Goal: Navigation & Orientation: Find specific page/section

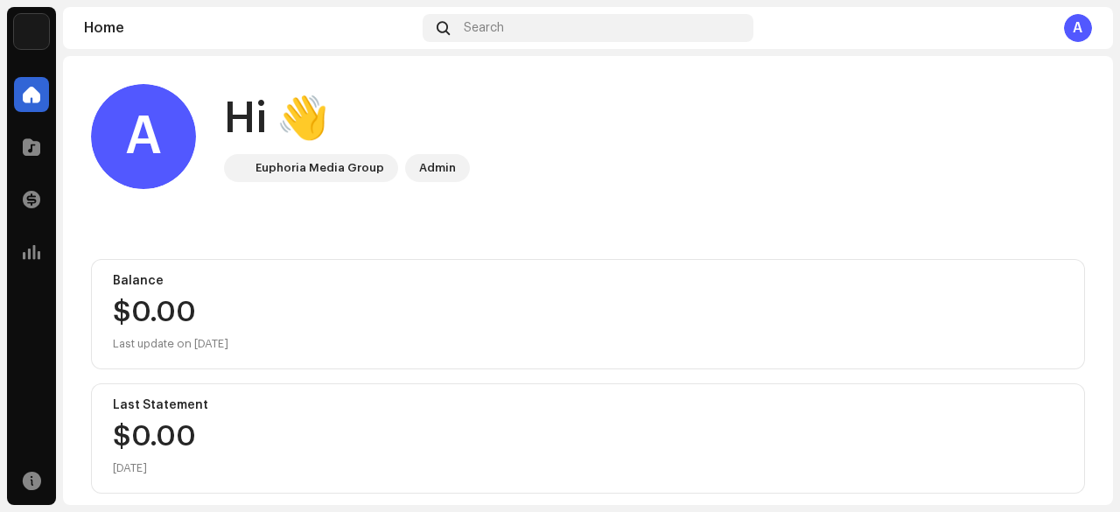
click at [273, 169] on div "Euphoria Media Group" at bounding box center [320, 168] width 129 height 21
click at [433, 169] on div "Admin" at bounding box center [437, 168] width 37 height 21
click at [33, 204] on span at bounding box center [32, 200] width 18 height 14
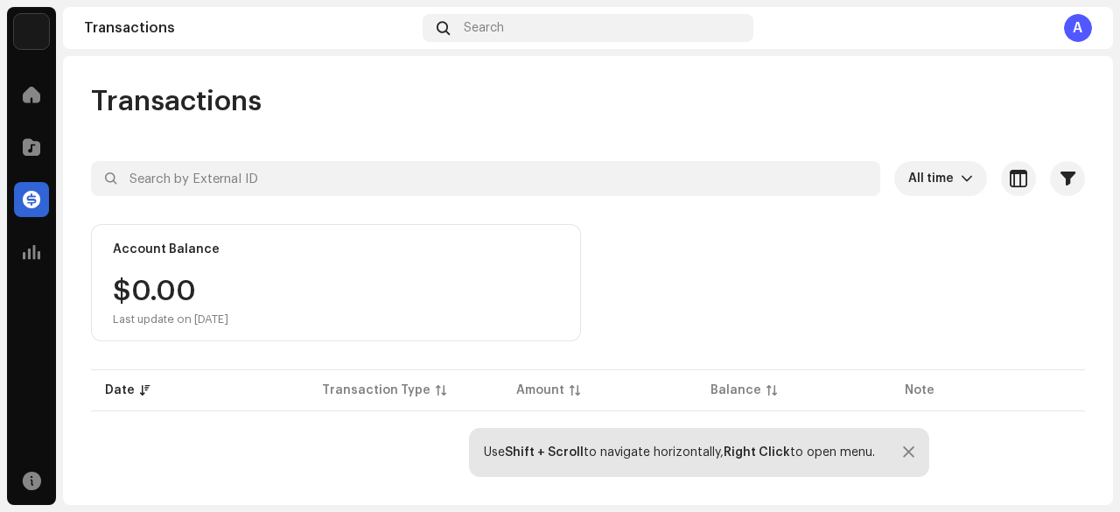
click at [25, 29] on img at bounding box center [31, 31] width 35 height 35
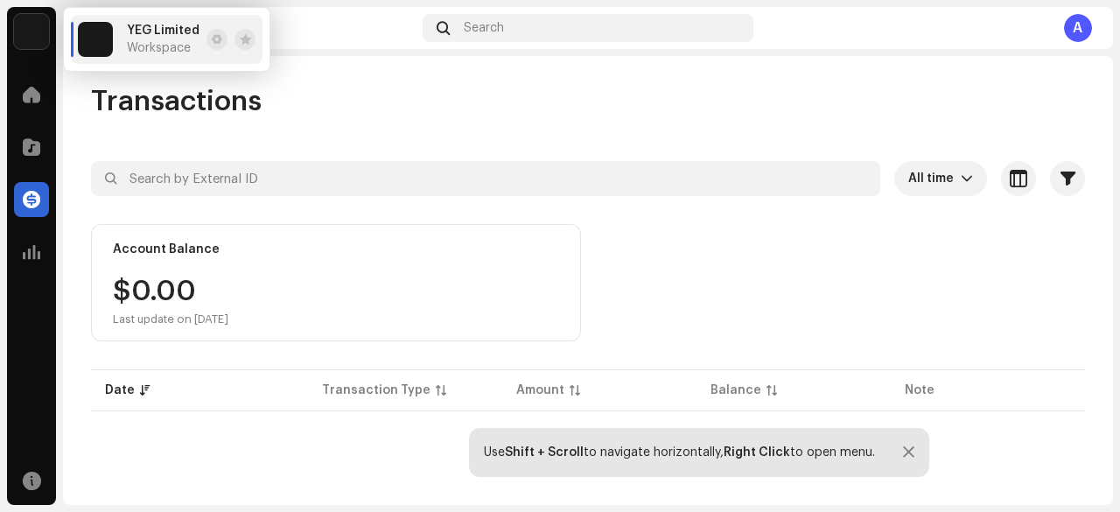
click at [1086, 25] on div "A" at bounding box center [1078, 28] width 28 height 28
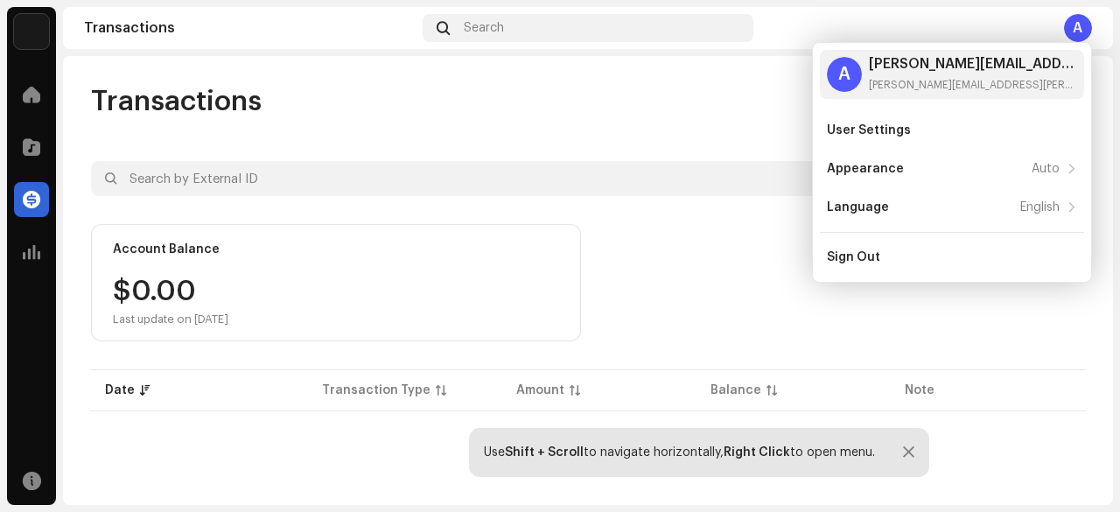
click at [646, 241] on div "Account Balance $0.00 Last update on [DATE]" at bounding box center [588, 282] width 994 height 117
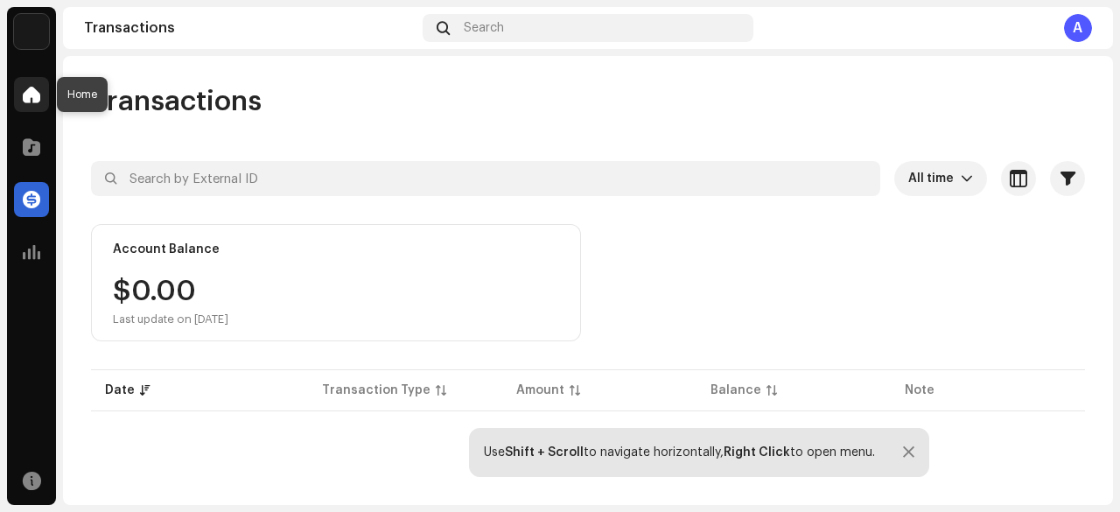
click at [32, 99] on span at bounding box center [32, 95] width 18 height 14
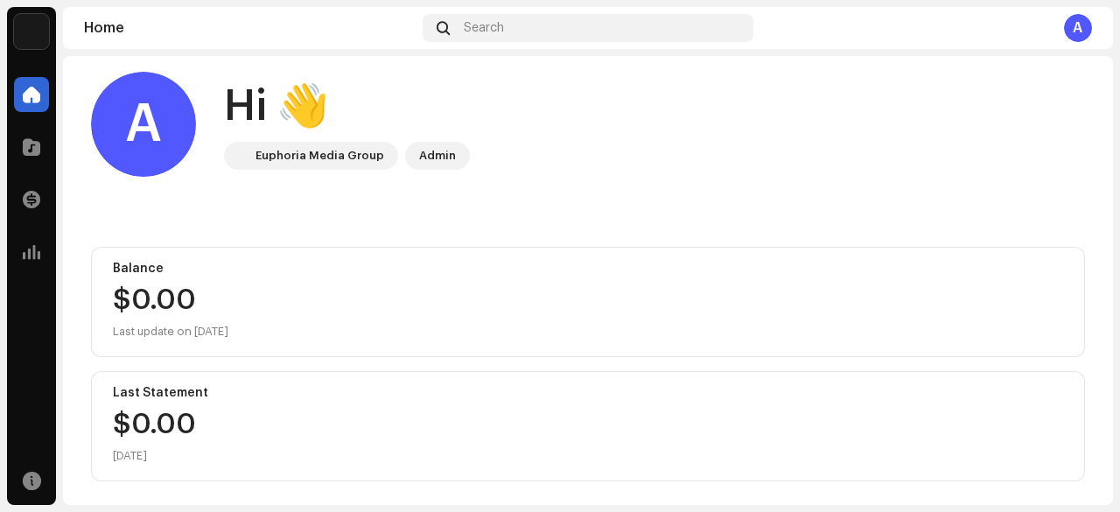
scroll to position [15, 0]
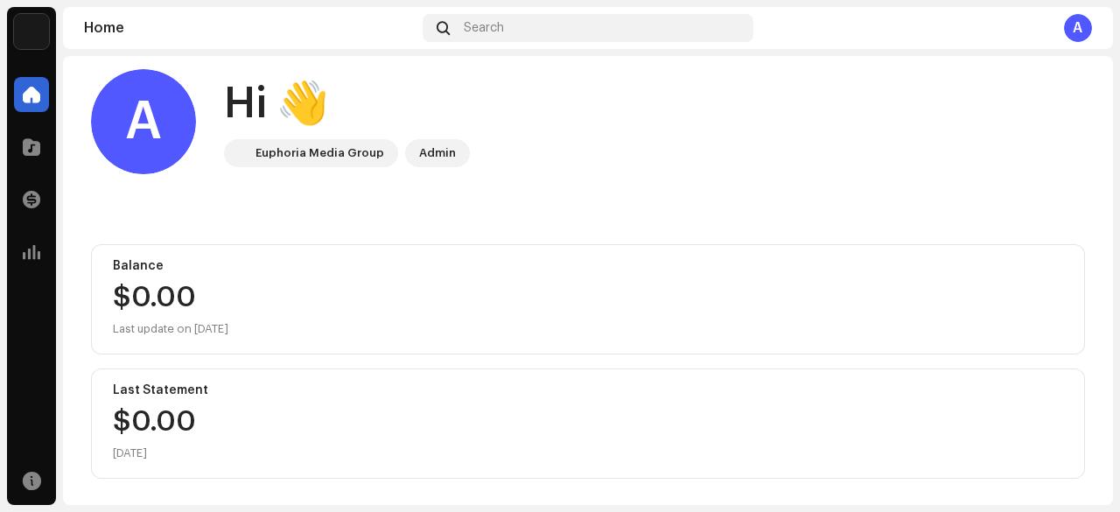
click at [429, 157] on div "Admin" at bounding box center [437, 153] width 37 height 21
click at [430, 152] on div "Admin" at bounding box center [437, 153] width 37 height 21
click at [310, 153] on div "Euphoria Media Group" at bounding box center [320, 153] width 129 height 21
click at [436, 158] on div "Admin" at bounding box center [437, 153] width 37 height 21
click at [119, 125] on div "A" at bounding box center [143, 121] width 105 height 105
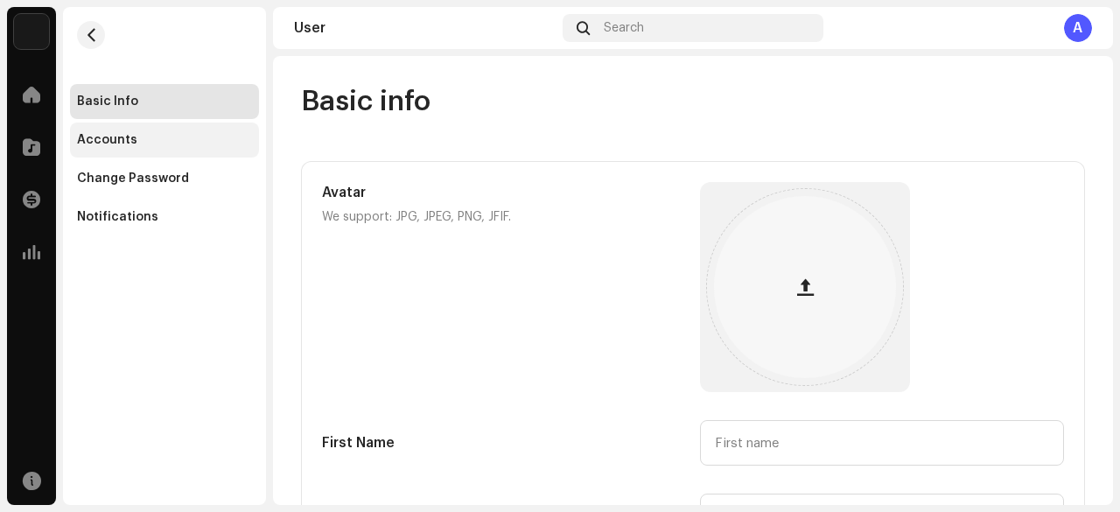
click at [158, 137] on div "Accounts" at bounding box center [164, 140] width 175 height 14
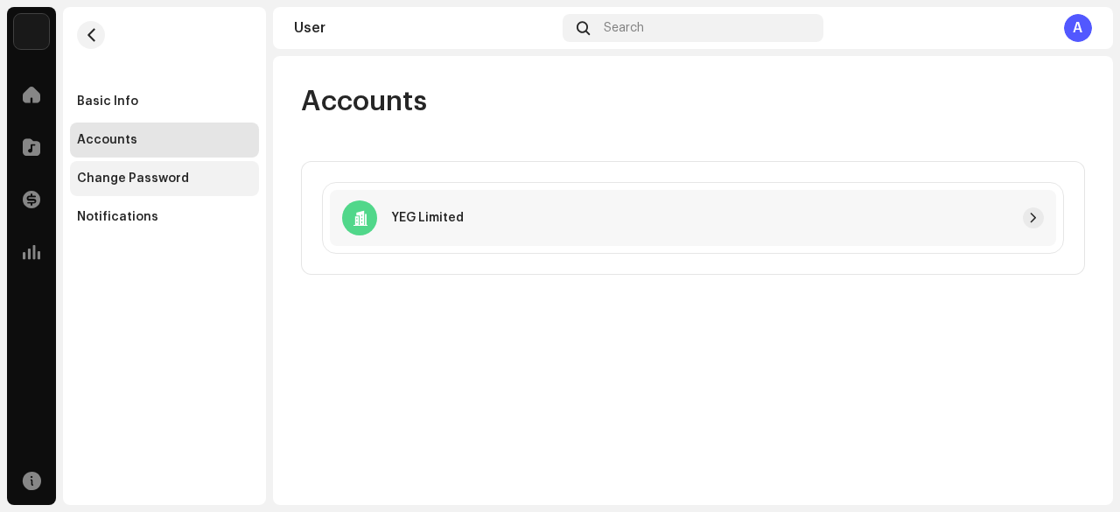
click at [145, 182] on div "Change Password" at bounding box center [133, 179] width 112 height 14
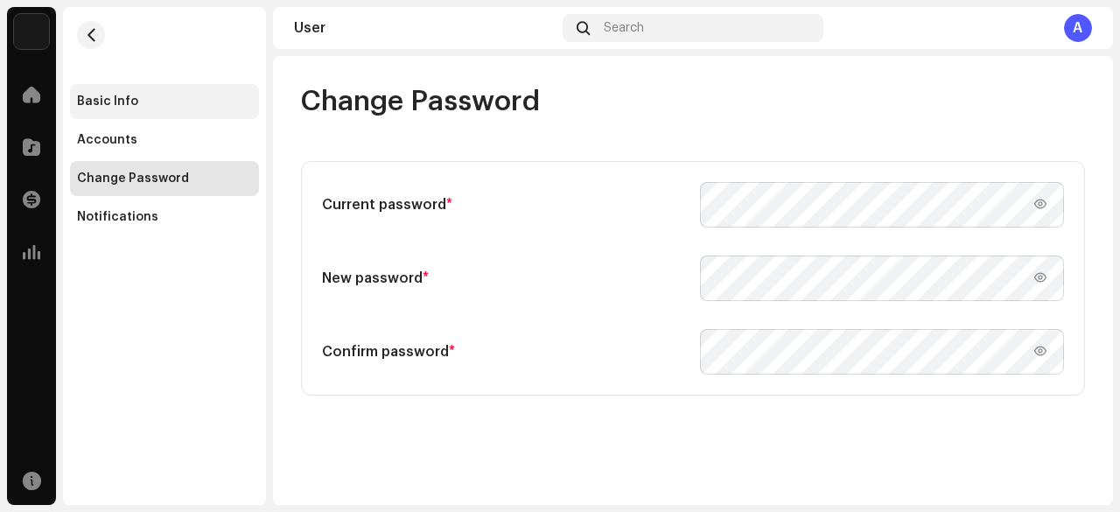
click at [153, 102] on div "Basic Info" at bounding box center [164, 102] width 175 height 14
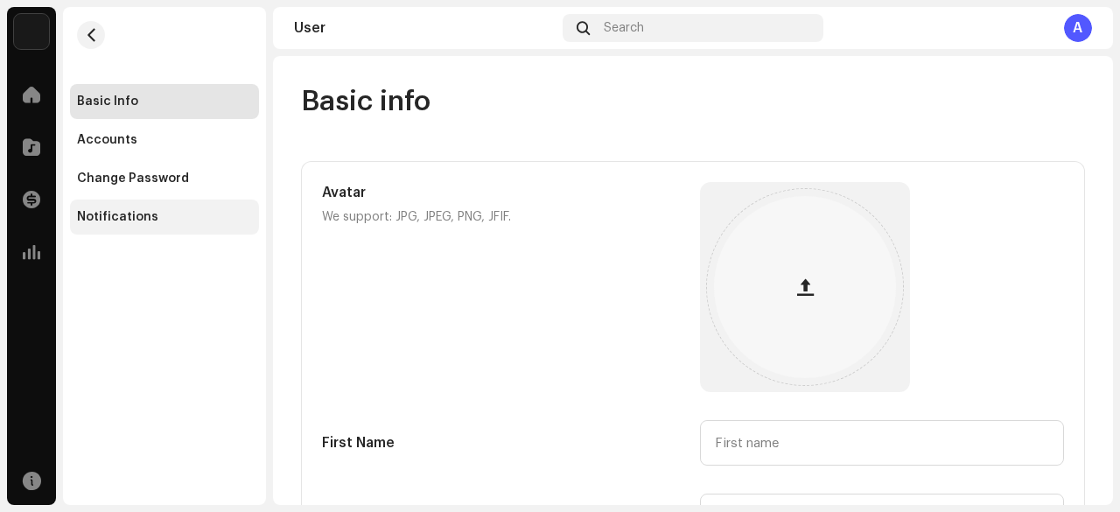
click at [141, 214] on div "Notifications" at bounding box center [117, 217] width 81 height 14
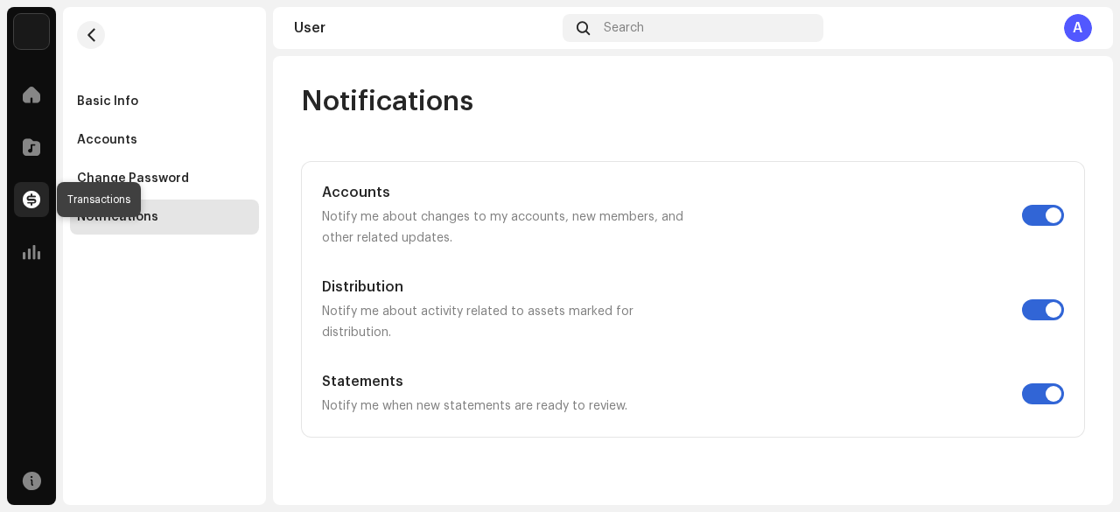
click at [37, 203] on span at bounding box center [32, 200] width 18 height 14
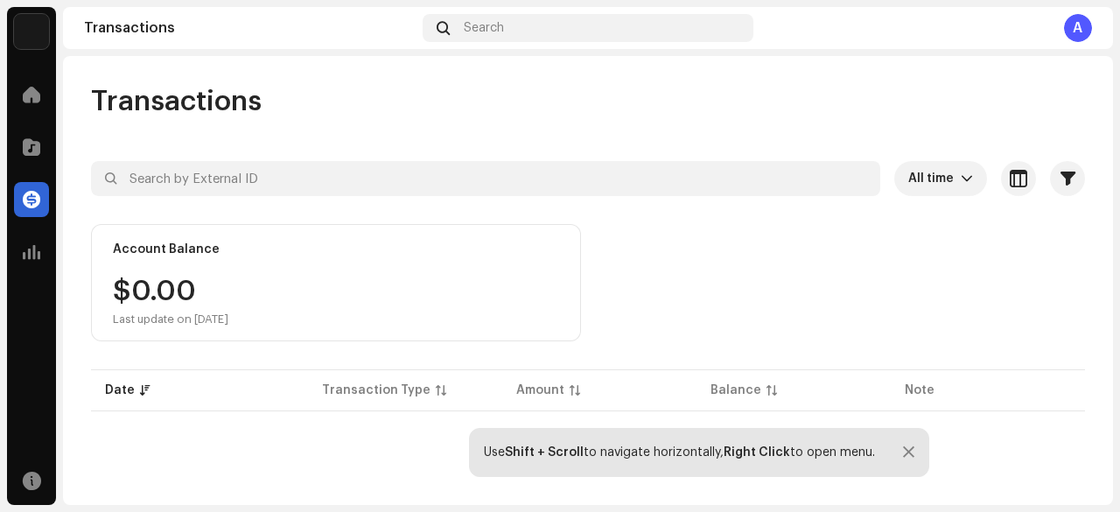
click at [39, 24] on img at bounding box center [31, 31] width 35 height 35
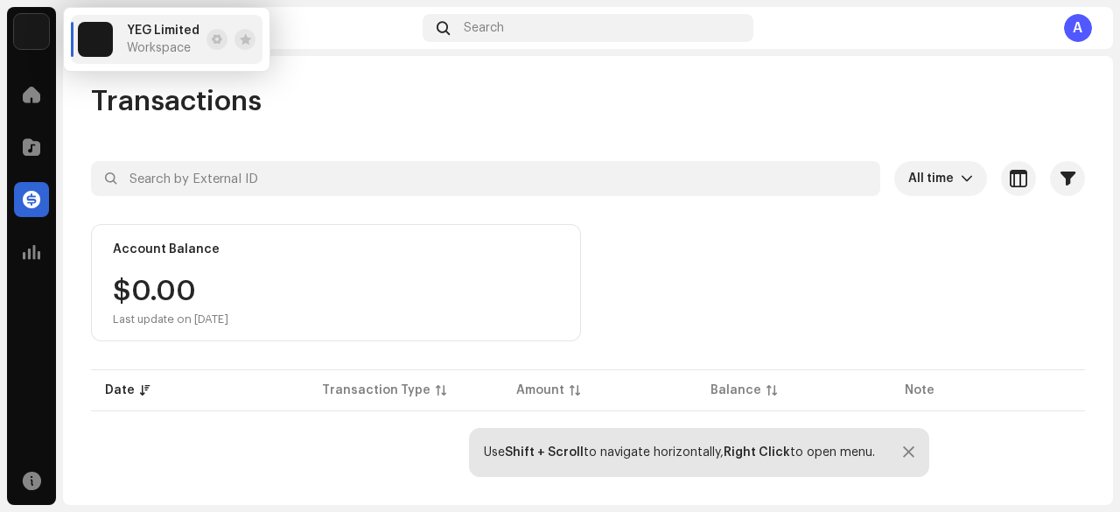
click at [1071, 29] on div "A" at bounding box center [1078, 28] width 28 height 28
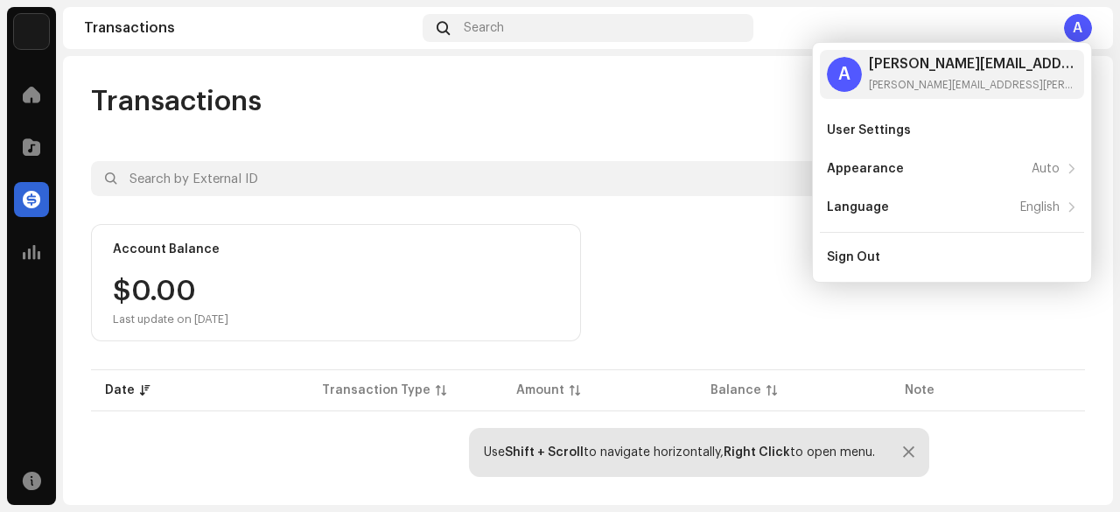
click at [35, 28] on img at bounding box center [31, 31] width 35 height 35
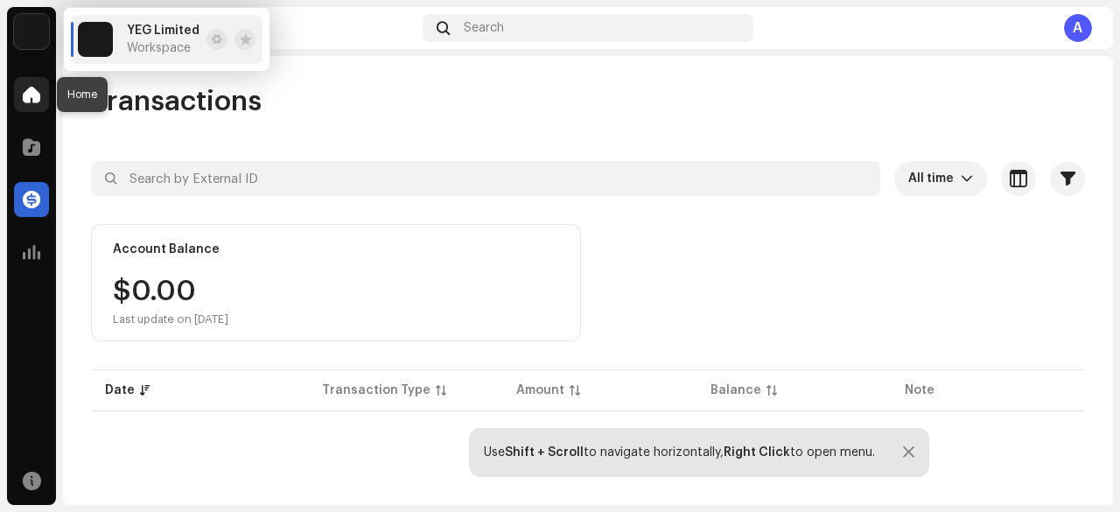
click at [28, 99] on span at bounding box center [32, 95] width 18 height 14
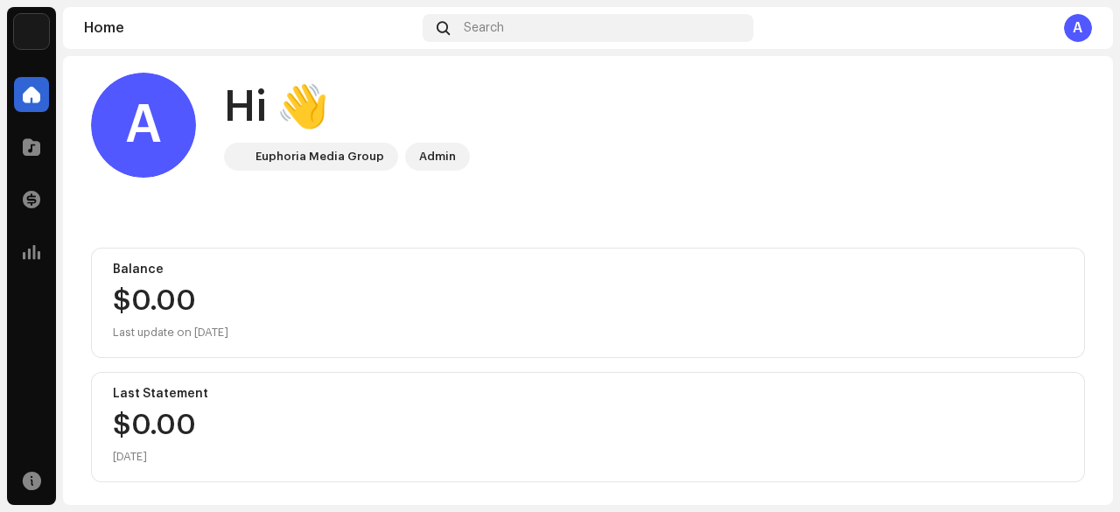
scroll to position [15, 0]
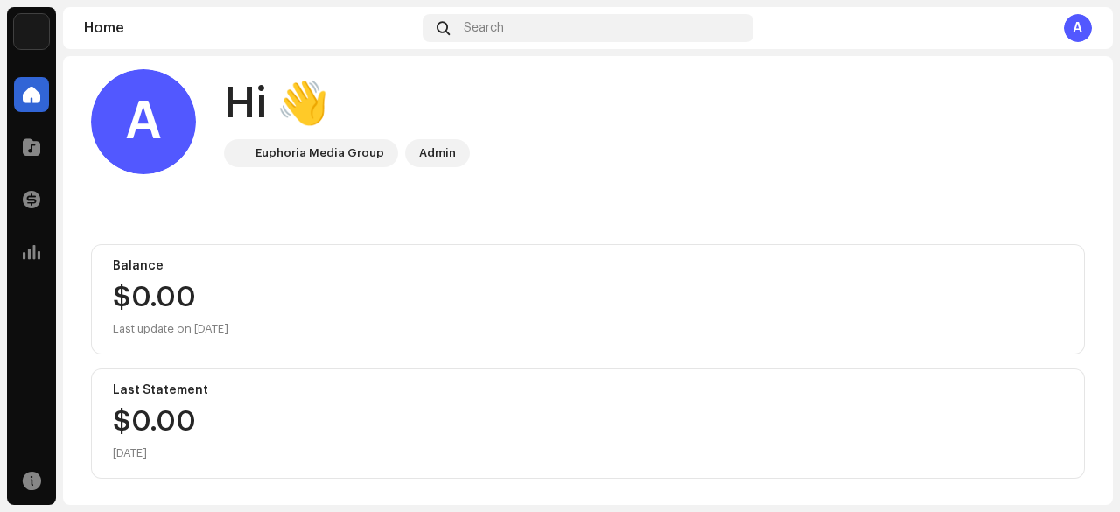
click at [147, 412] on div "$0.00 [DATE]" at bounding box center [154, 436] width 83 height 56
click at [165, 320] on div "Last update on [DATE]" at bounding box center [588, 329] width 951 height 21
click at [28, 258] on span at bounding box center [32, 252] width 18 height 14
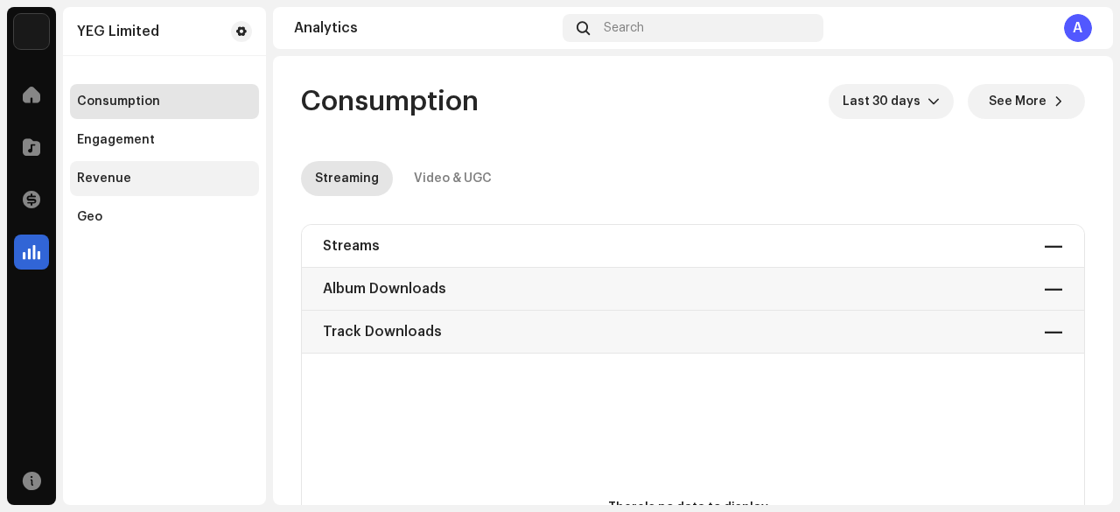
click at [132, 174] on div "Revenue" at bounding box center [164, 179] width 175 height 14
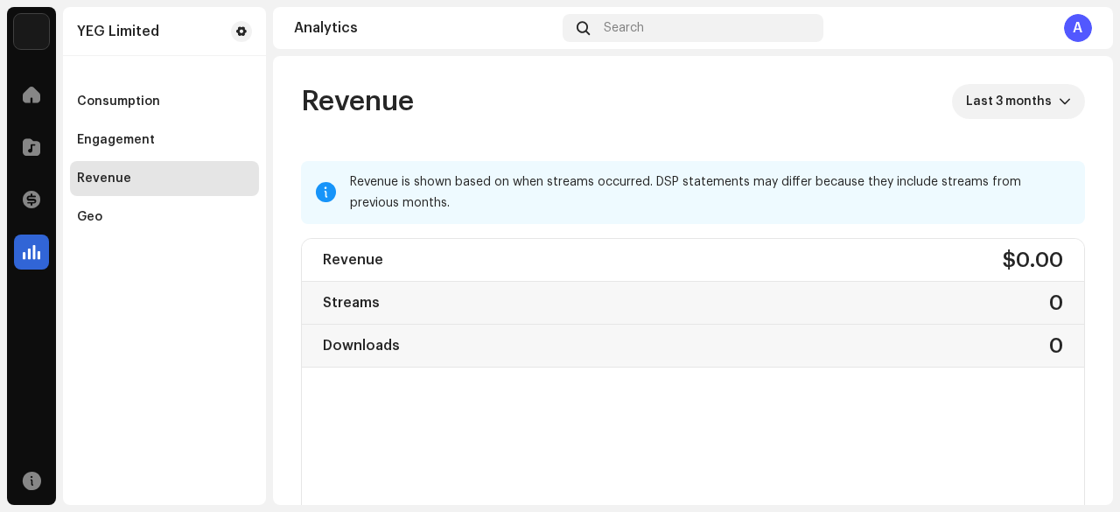
click at [510, 89] on div "Revenue Last 3 months" at bounding box center [693, 101] width 784 height 35
click at [30, 100] on span at bounding box center [32, 95] width 18 height 14
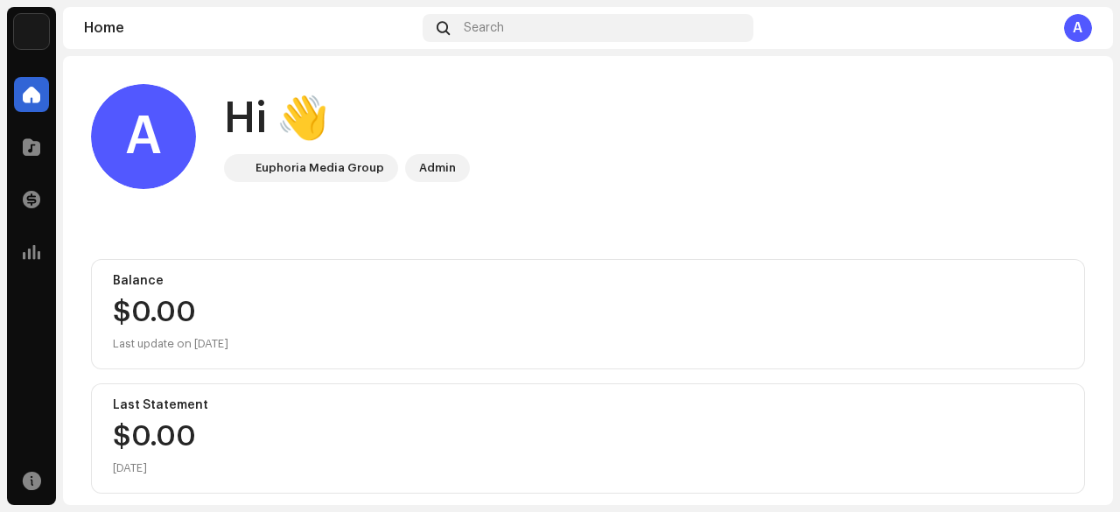
click at [1075, 32] on div "A" at bounding box center [1078, 28] width 28 height 28
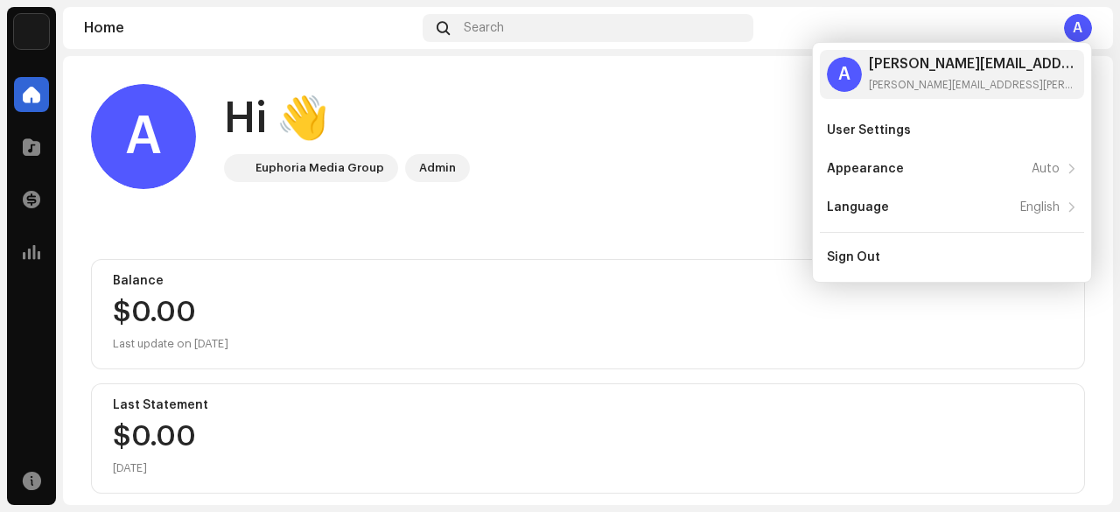
click at [793, 96] on div "A Hi 👋 Euphoria Media Group Admin" at bounding box center [588, 136] width 994 height 105
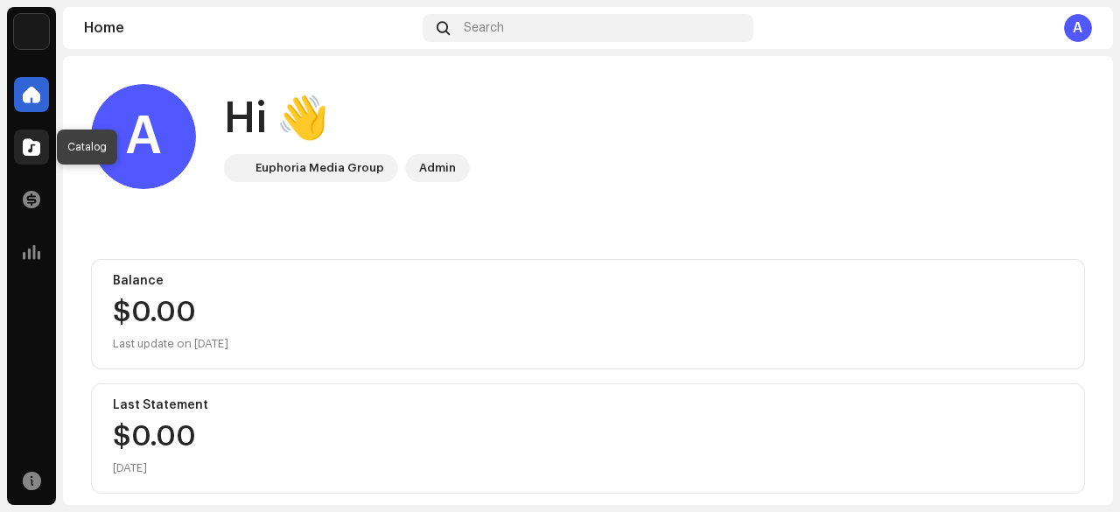
click at [40, 143] on div at bounding box center [31, 147] width 35 height 35
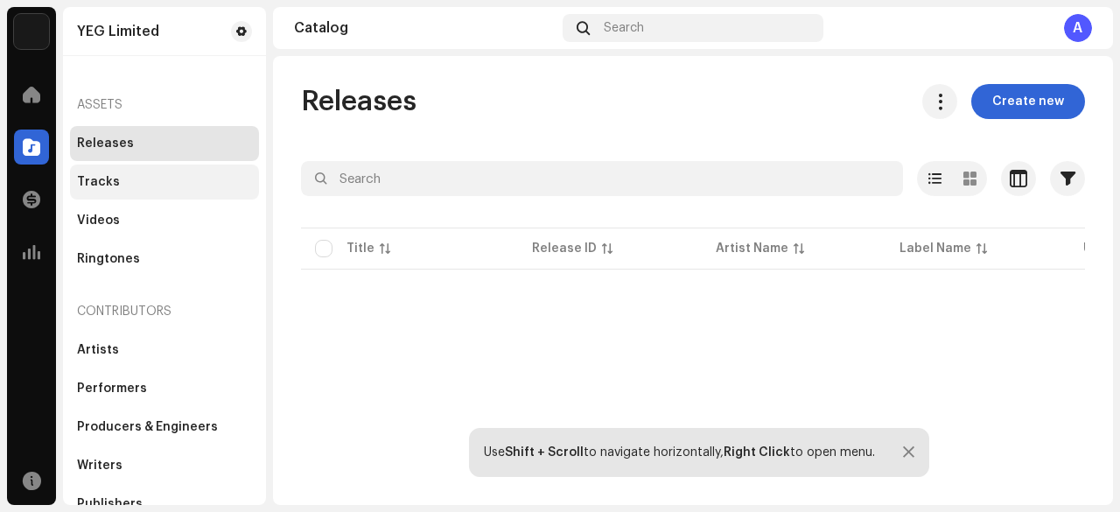
click at [115, 180] on div "Tracks" at bounding box center [164, 182] width 175 height 14
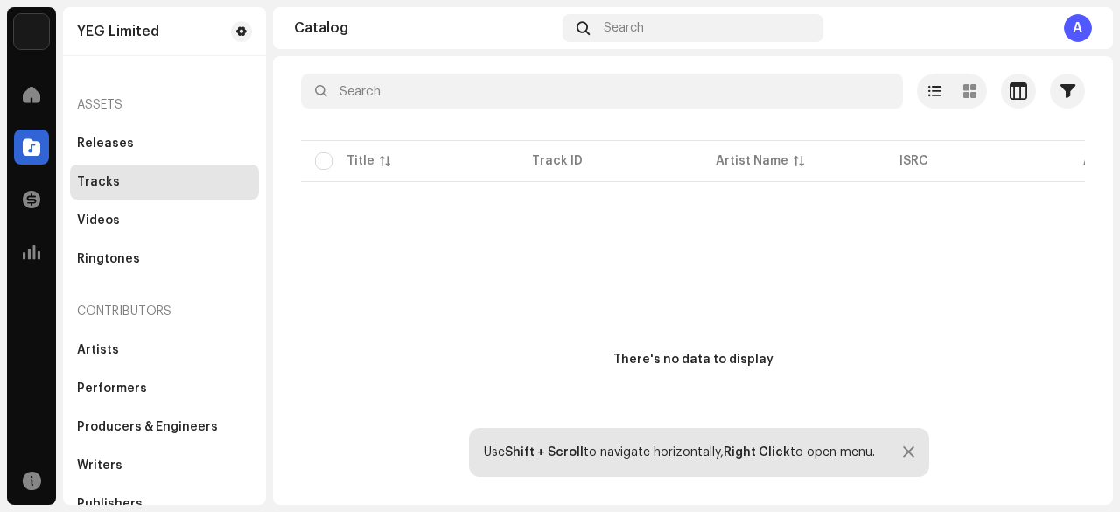
scroll to position [117, 0]
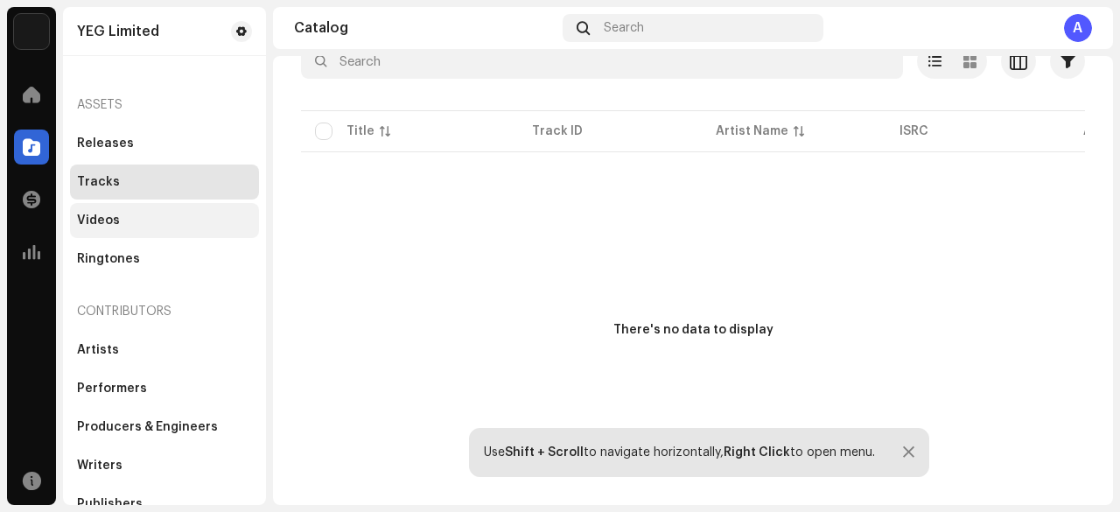
click at [82, 220] on div "Videos" at bounding box center [98, 221] width 43 height 14
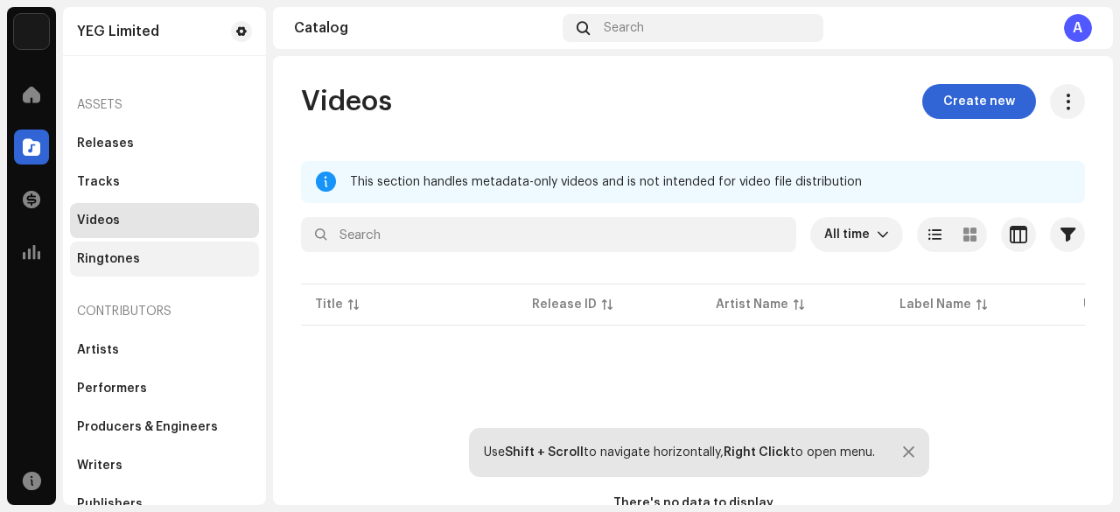
click at [103, 265] on div "Ringtones" at bounding box center [108, 259] width 63 height 14
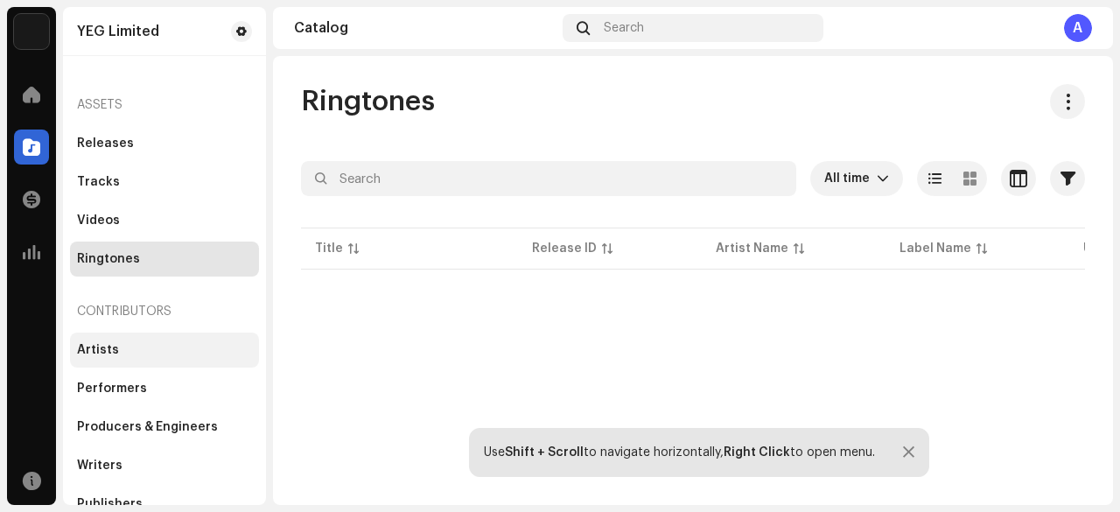
click at [130, 360] on div "Artists" at bounding box center [164, 350] width 189 height 35
